Goal: Task Accomplishment & Management: Complete application form

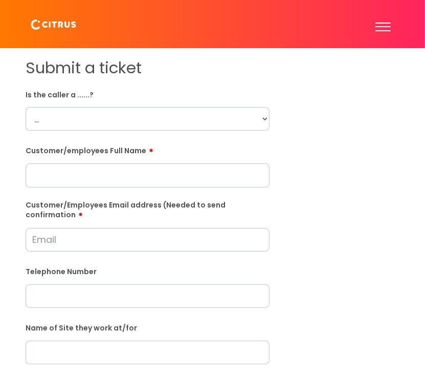
click at [254, 116] on select "... Citrus Customer Citrus Employee Contractor Supplier" at bounding box center [148, 119] width 244 height 24
select select "Citrus Employee"
click at [26, 107] on select "... Citrus Customer Citrus Employee Contractor Supplier" at bounding box center [148, 119] width 244 height 24
click at [62, 180] on input "text" at bounding box center [148, 175] width 244 height 24
paste input "Alicia Deacon"
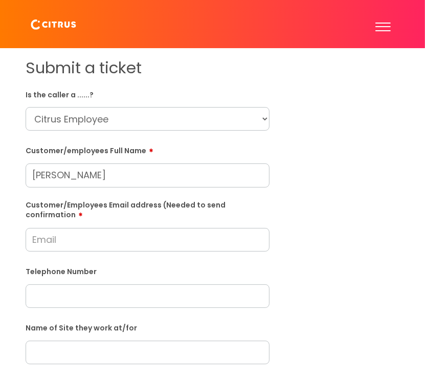
type input "Alicia Deacon"
click at [68, 239] on input "Customer/Employees Email address (Needed to send confirmation" at bounding box center [148, 240] width 244 height 24
type input "alicia.deacon984@gmail.com"
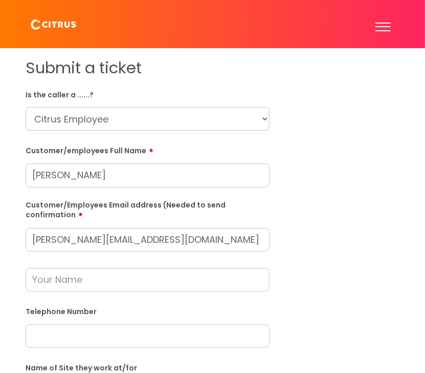
drag, startPoint x: 67, startPoint y: 336, endPoint x: 67, endPoint y: 326, distance: 10.2
click at [67, 336] on input "text" at bounding box center [148, 336] width 244 height 24
paste input "07752777805"
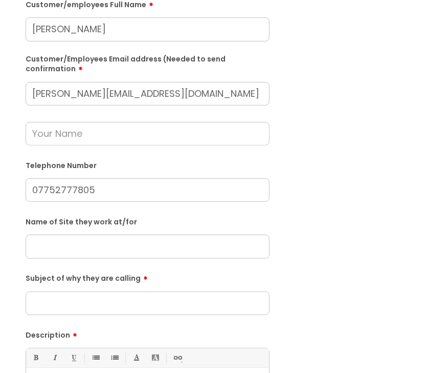
scroll to position [154, 0]
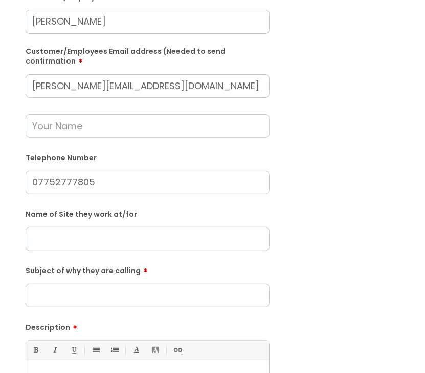
type input "07752777805"
click at [86, 286] on input "Subject of why they are calling" at bounding box center [148, 295] width 244 height 24
click at [80, 236] on input "text" at bounding box center [148, 239] width 244 height 24
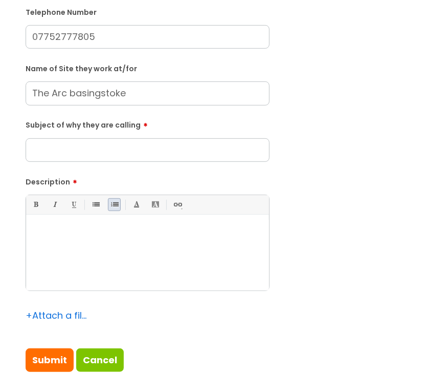
scroll to position [307, 0]
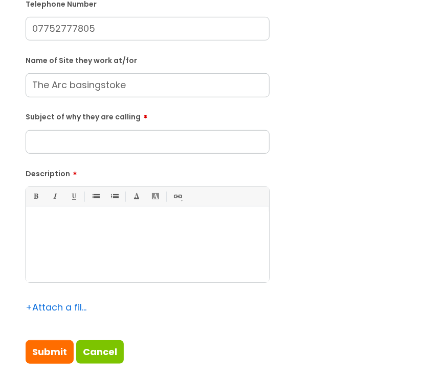
type input "The Arc basingstoke"
click at [78, 140] on input "Subject of why they are calling" at bounding box center [148, 142] width 244 height 24
type input "Clocking in"
click at [67, 235] on div at bounding box center [147, 246] width 243 height 71
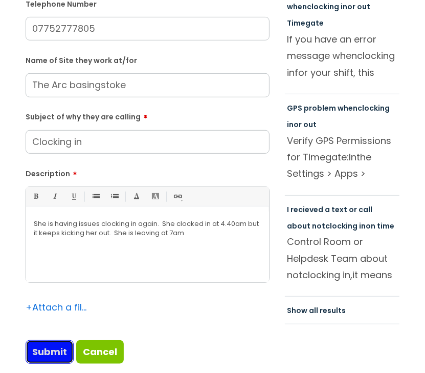
click at [50, 355] on input "Submit" at bounding box center [50, 352] width 48 height 24
type input "Please Wait..."
